Goal: Transaction & Acquisition: Subscribe to service/newsletter

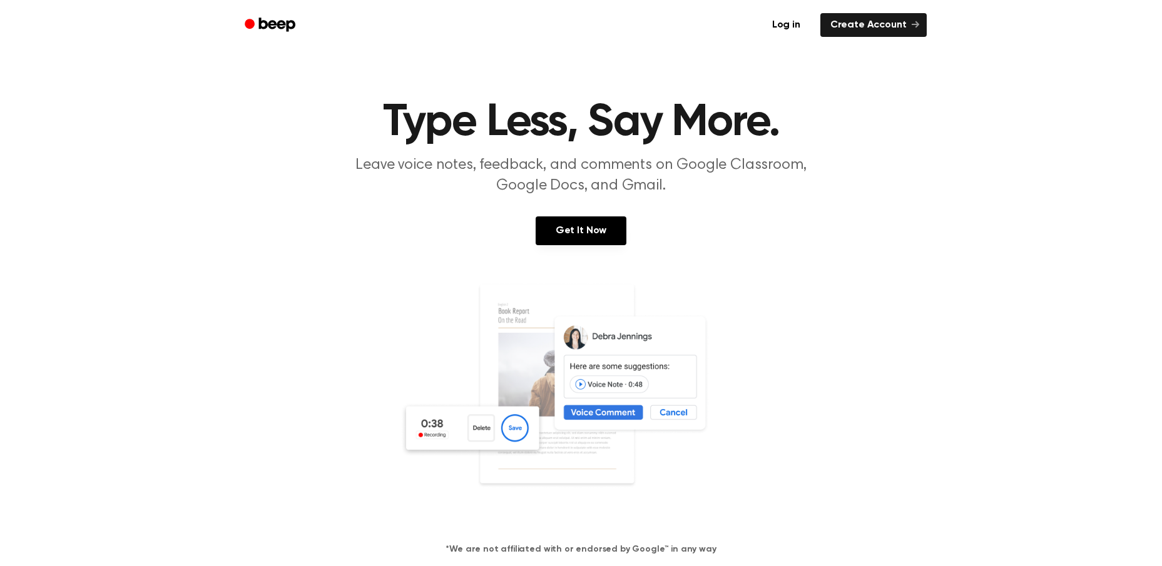
click at [604, 235] on link "Get It Now" at bounding box center [581, 230] width 91 height 29
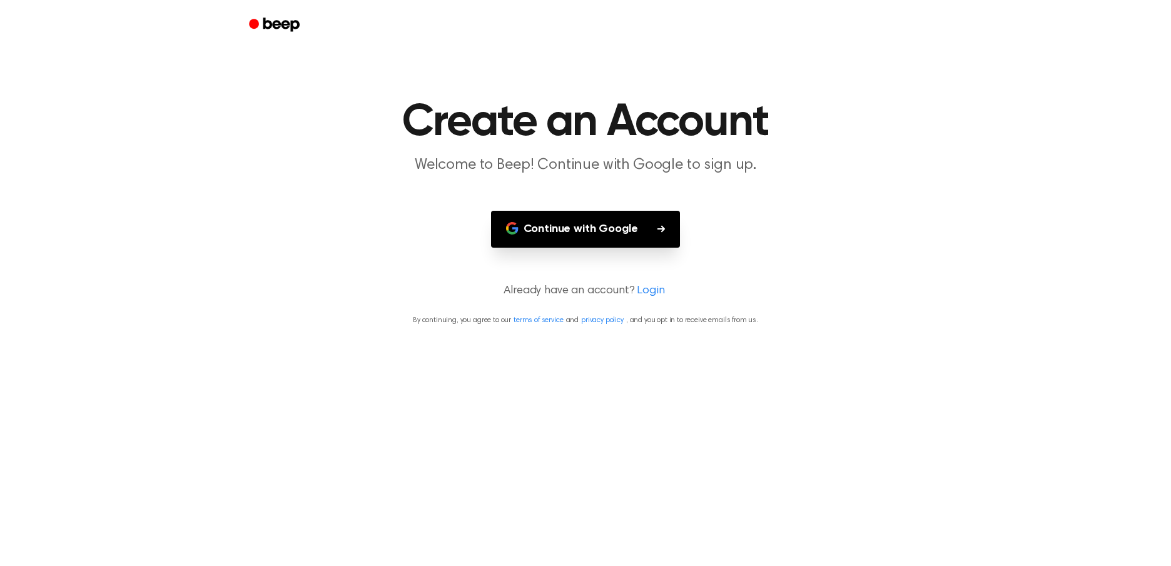
click at [650, 231] on button "Continue with Google" at bounding box center [586, 229] width 190 height 37
click at [572, 228] on button "Continue with Google" at bounding box center [586, 229] width 190 height 37
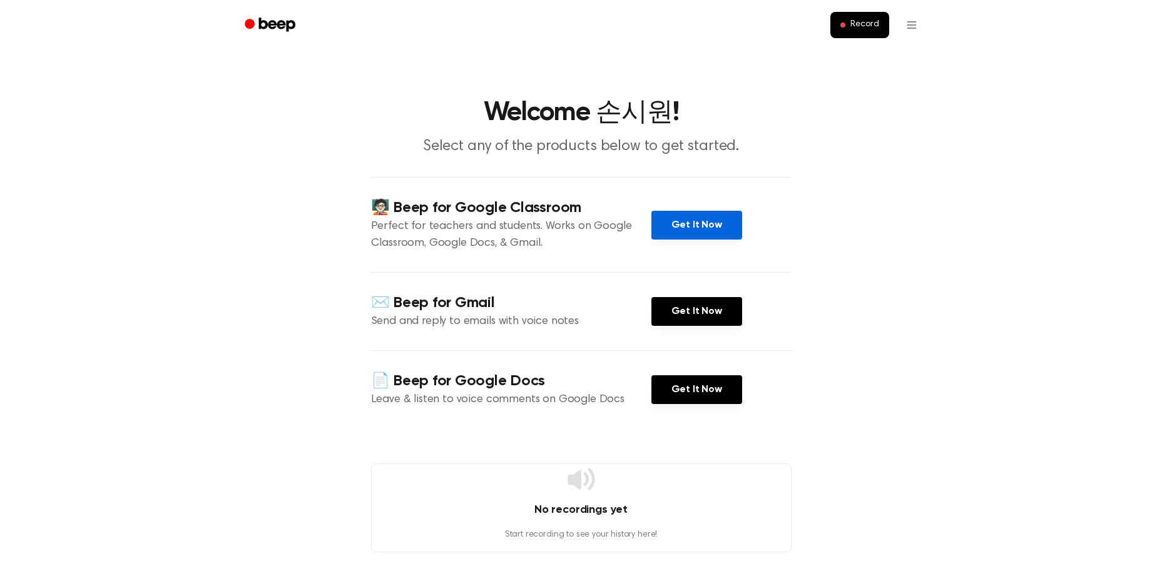
click at [682, 223] on link "Get It Now" at bounding box center [696, 225] width 91 height 29
